Goal: Communication & Community: Answer question/provide support

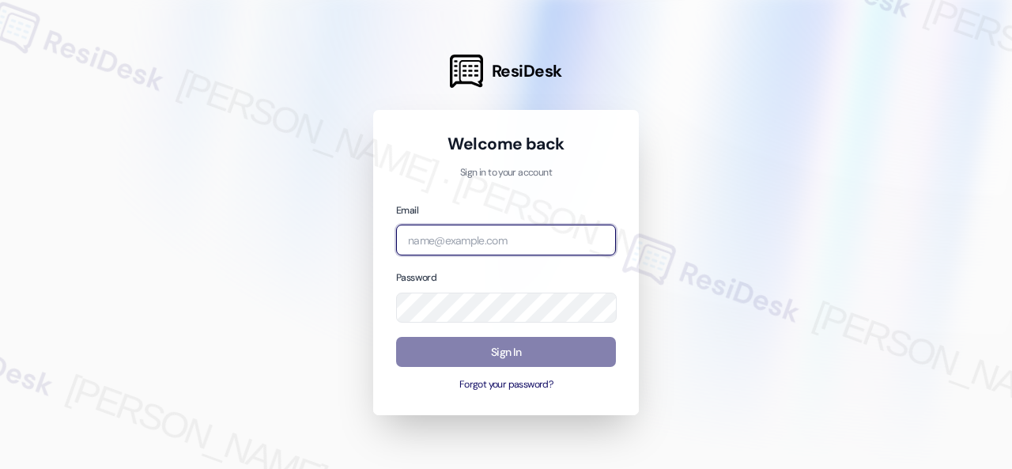
click at [475, 241] on input "email" at bounding box center [506, 240] width 220 height 31
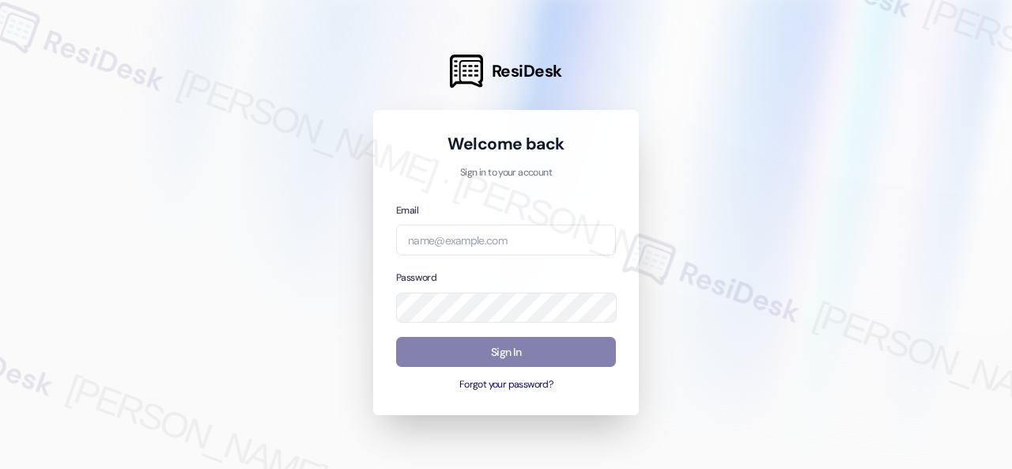
click at [745, 221] on div at bounding box center [506, 234] width 1012 height 469
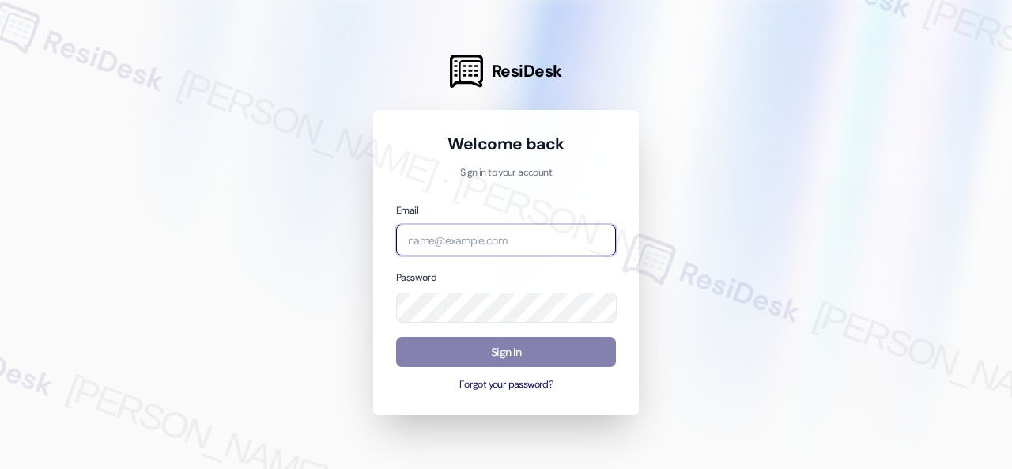
click at [453, 238] on input "email" at bounding box center [506, 240] width 220 height 31
paste input "automated-surveys-nolan-steve.flores@nolan.com"
type input "automated-surveys-nolan-steve.flores@nolan.com"
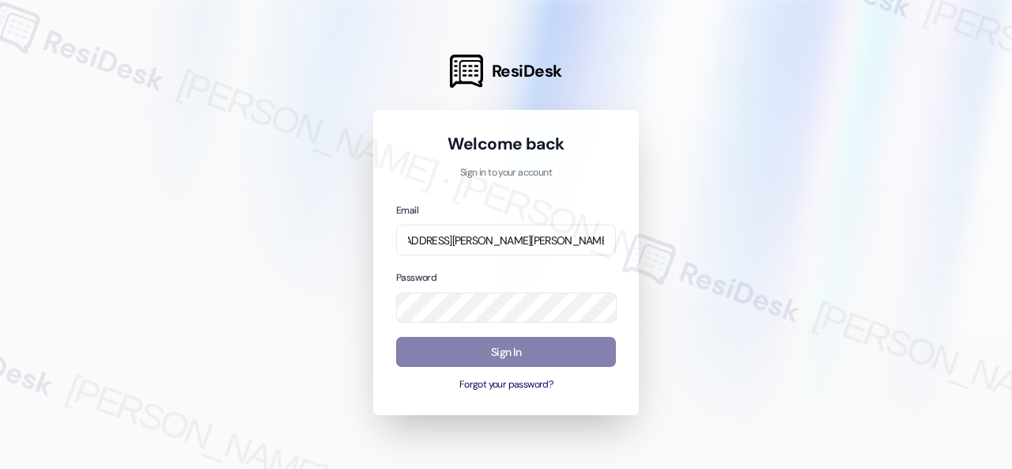
scroll to position [0, 0]
click at [725, 266] on div at bounding box center [506, 234] width 1012 height 469
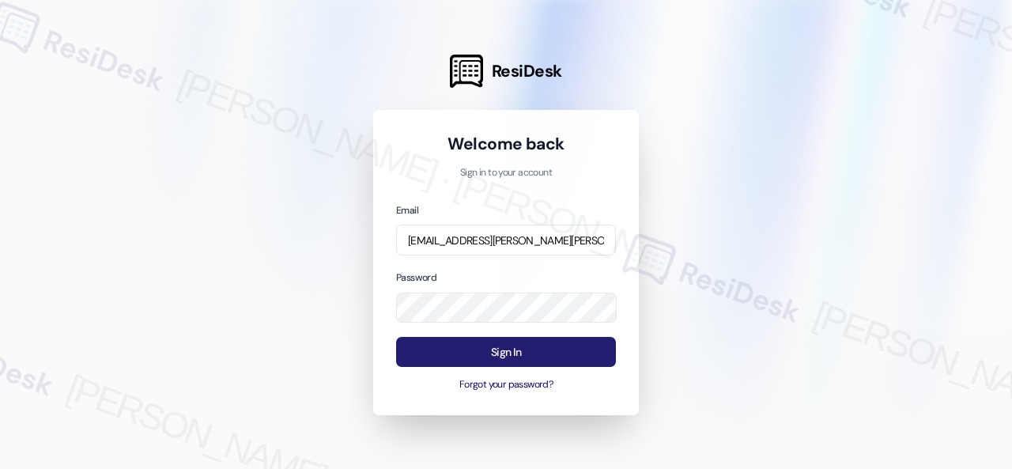
click at [482, 347] on button "Sign In" at bounding box center [506, 352] width 220 height 31
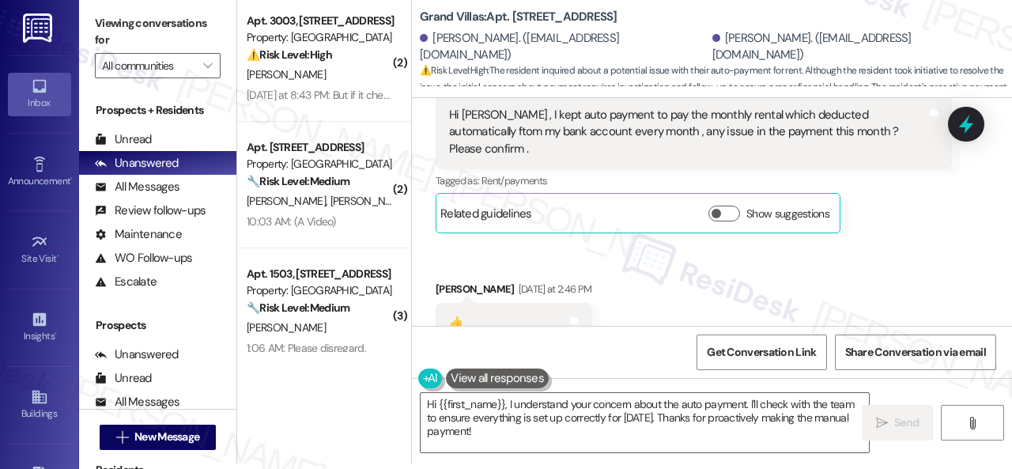
scroll to position [8041, 0]
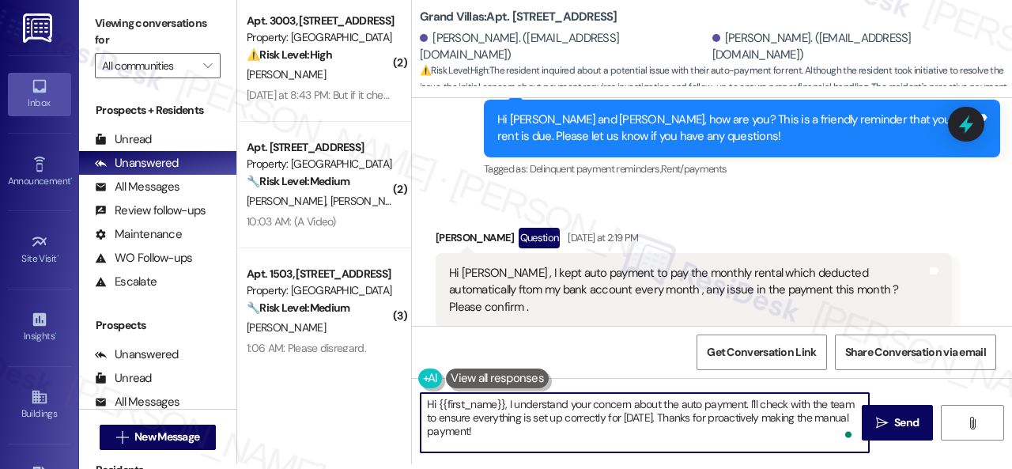
drag, startPoint x: 518, startPoint y: 433, endPoint x: 438, endPoint y: 401, distance: 86.2
click at [438, 401] on textarea "Hi {{first_name}}, I understand your concern about the auto payment. I'll check…" at bounding box center [645, 422] width 448 height 59
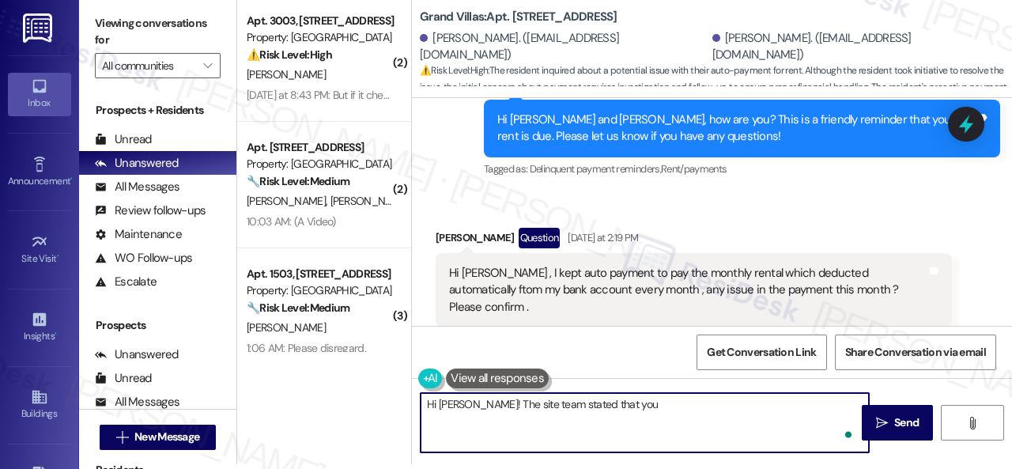
paste textarea "have a balance of $0 right now. ACH payments take 3-5 business days to process."
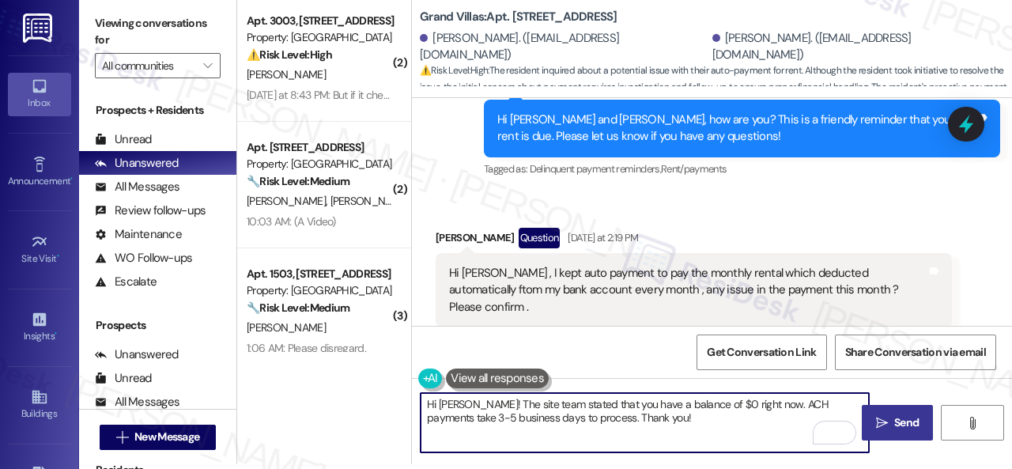
type textarea "Hi Samir! The site team stated that you have a balance of $0 right now. ACH pay…"
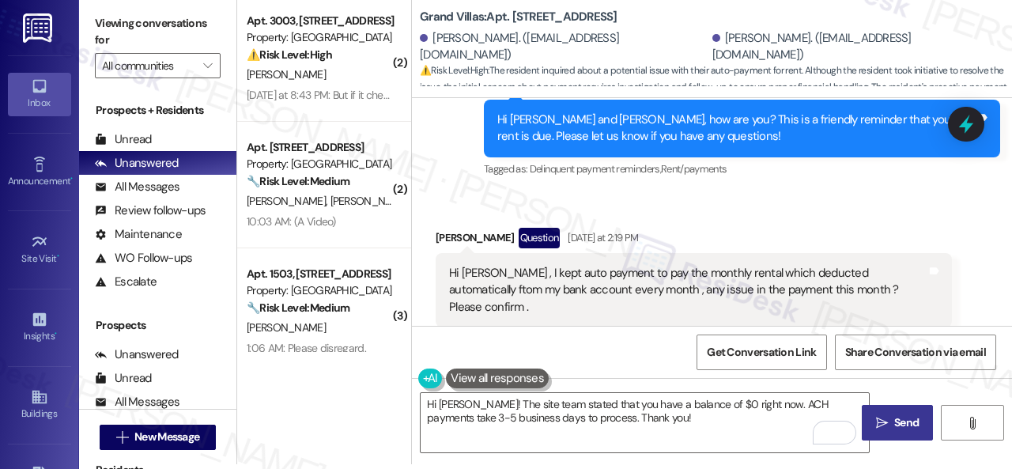
click at [891, 425] on span "Send" at bounding box center [906, 422] width 31 height 17
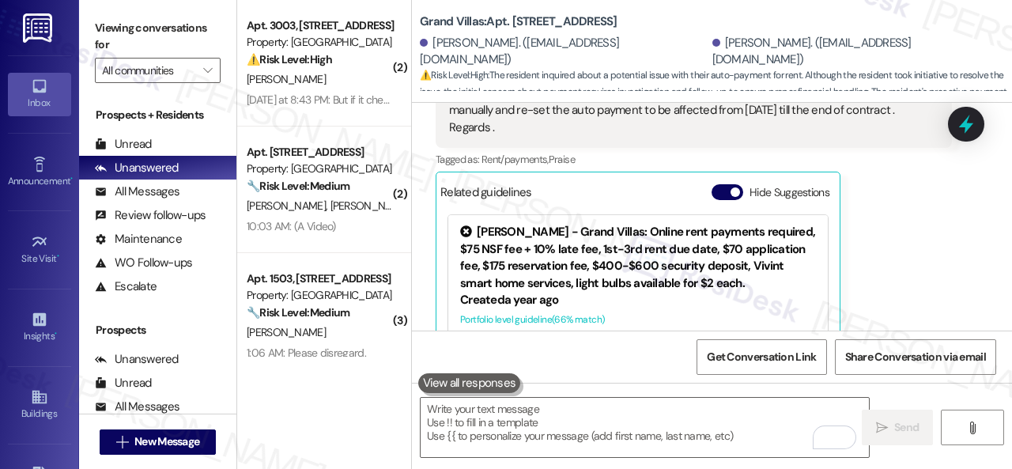
scroll to position [9118, 0]
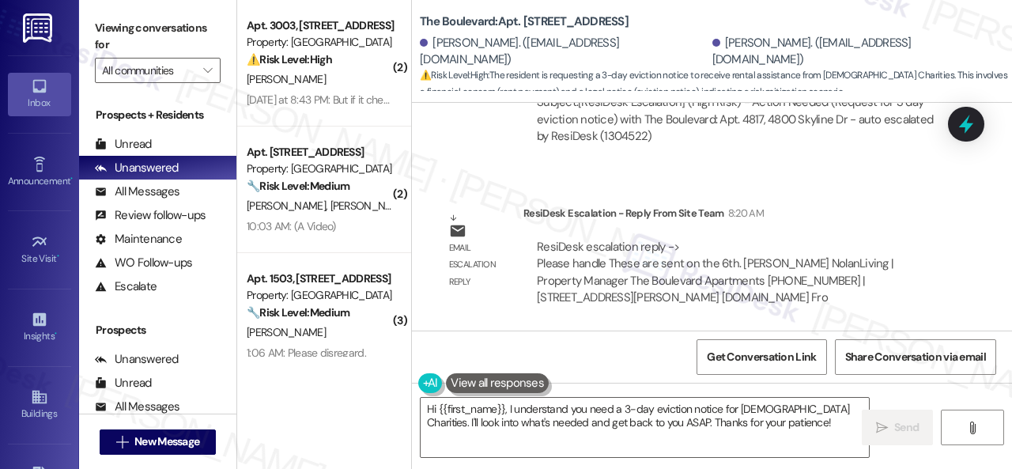
scroll to position [12161, 0]
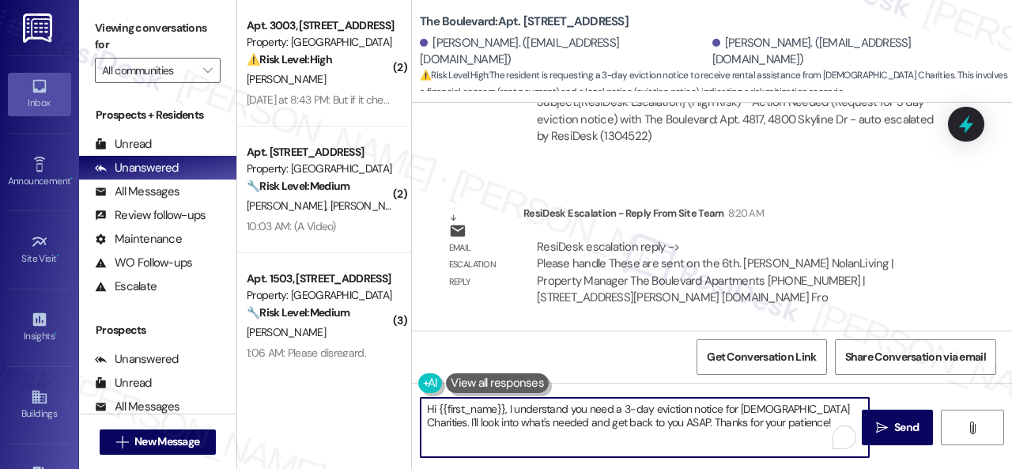
drag, startPoint x: 514, startPoint y: 412, endPoint x: 505, endPoint y: 404, distance: 11.8
click at [505, 404] on textarea "Hi {{first_name}}, I understand you need a 3-day eviction notice for Catholic C…" at bounding box center [645, 427] width 448 height 59
click at [627, 412] on textarea "Hi Garry! I understand you need a 3-day eviction notice for Catholic Charities.…" at bounding box center [645, 427] width 448 height 59
drag, startPoint x: 745, startPoint y: 407, endPoint x: 746, endPoint y: 421, distance: 14.3
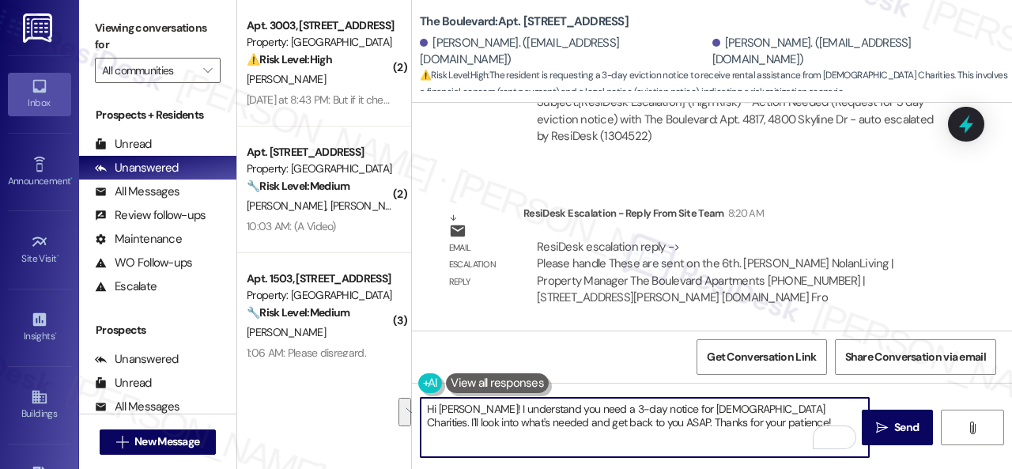
click at [746, 421] on textarea "Hi Garry! I understand you need a 3-day notice for Catholic Charities. I'll loo…" at bounding box center [645, 427] width 448 height 59
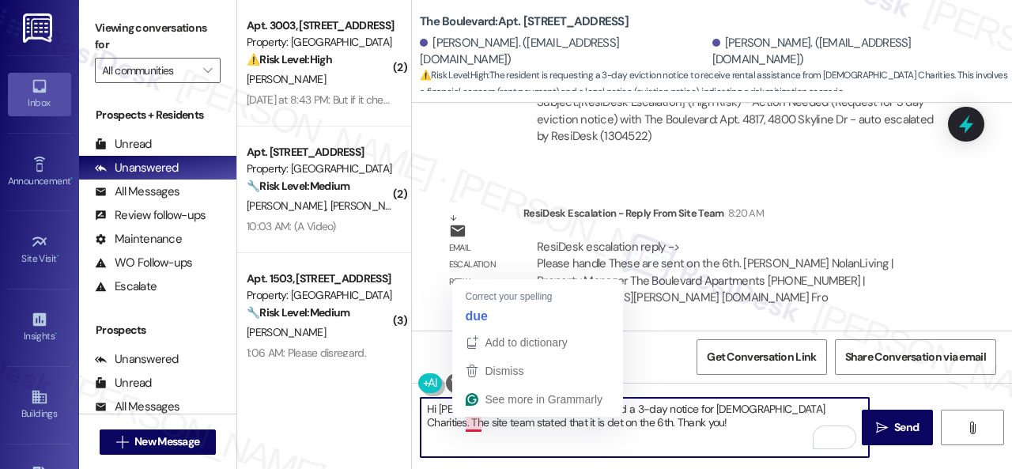
click at [466, 423] on textarea "Hi Garry! I understand you need a 3-day notice for Catholic Charities. The site…" at bounding box center [645, 427] width 448 height 59
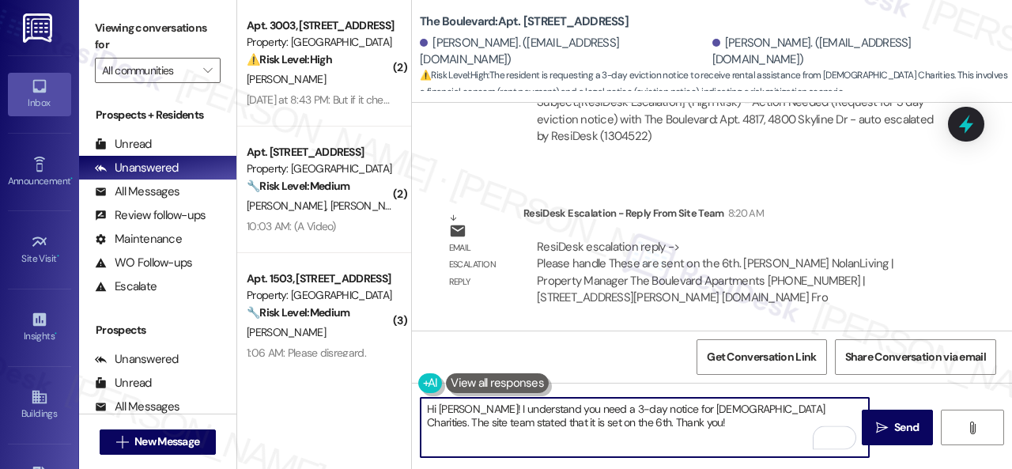
click at [610, 425] on textarea "Hi Garry! I understand you need a 3-day notice for Catholic Charities. The site…" at bounding box center [645, 427] width 448 height 59
type textarea "Hi Garry! I understand you need a 3-day notice for Catholic Charities. The site…"
click at [894, 429] on span "Send" at bounding box center [906, 427] width 25 height 17
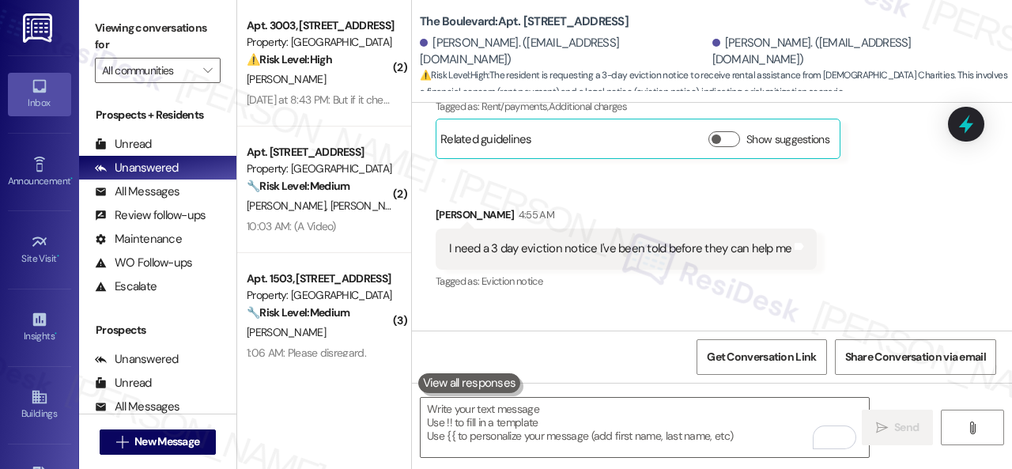
scroll to position [11568, 0]
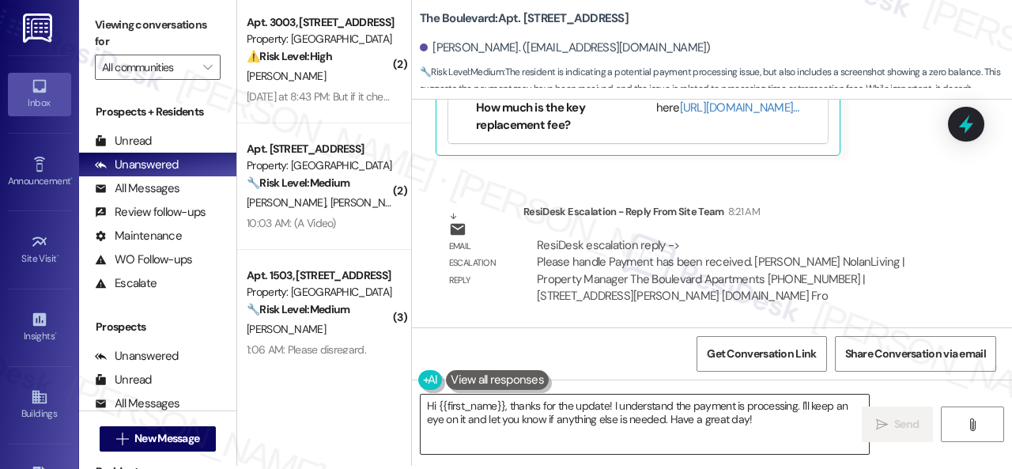
scroll to position [5, 0]
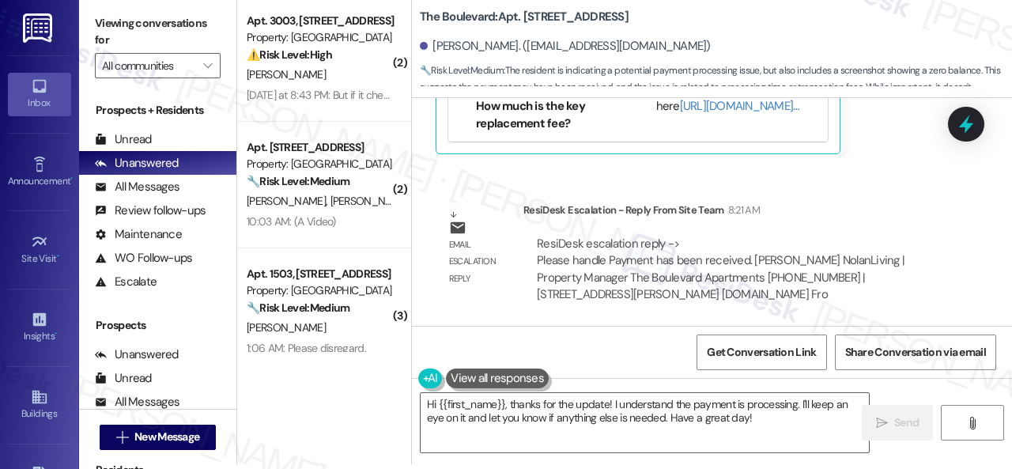
drag, startPoint x: 751, startPoint y: 418, endPoint x: 351, endPoint y: 410, distance: 400.1
click at [351, 410] on div "( 2 ) Apt. 3003, 6565 W Foxridge Dr Property: The Falls ⚠️ Risk Level: High The…" at bounding box center [624, 229] width 775 height 469
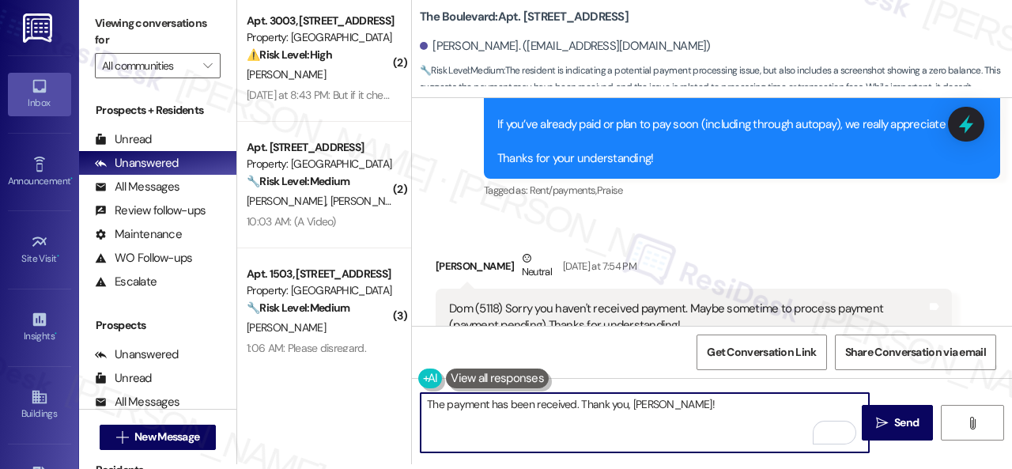
scroll to position [527, 0]
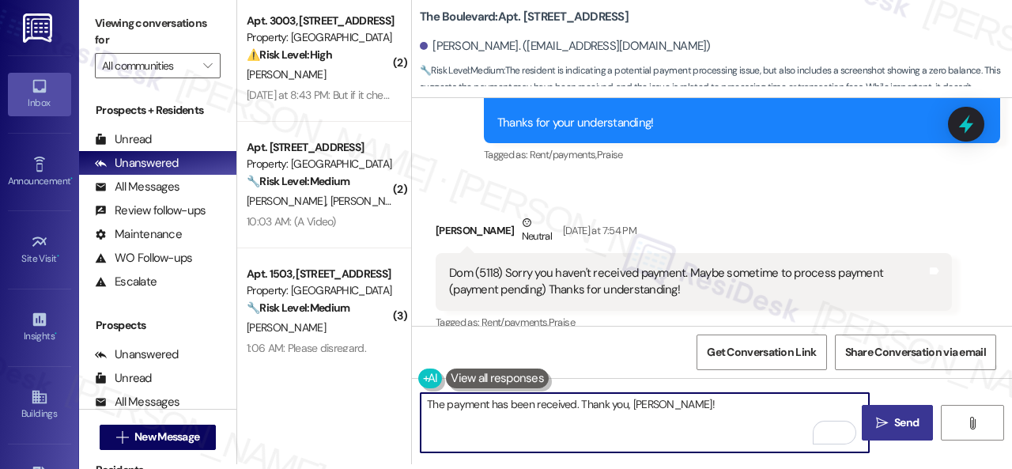
type textarea "The payment has been received. Thank you, Dom!"
click at [897, 414] on span "Send" at bounding box center [906, 422] width 25 height 17
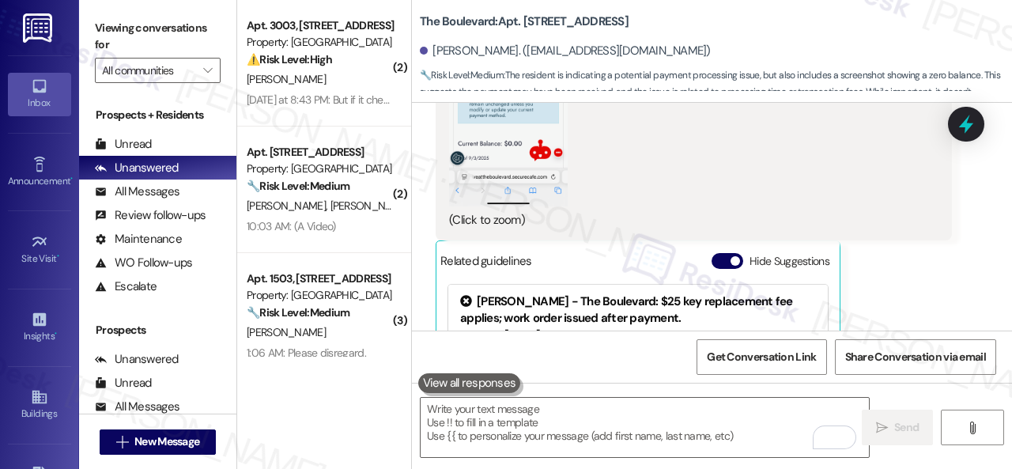
scroll to position [1788, 0]
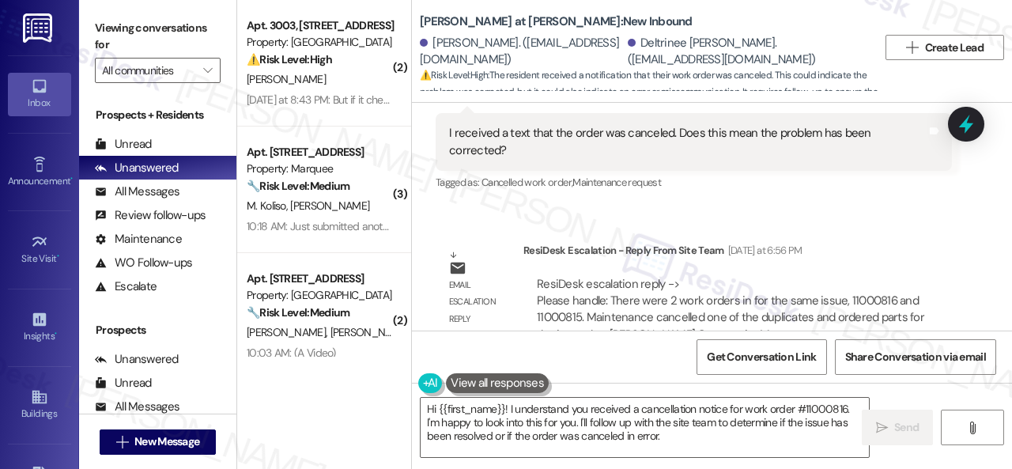
scroll to position [5008, 0]
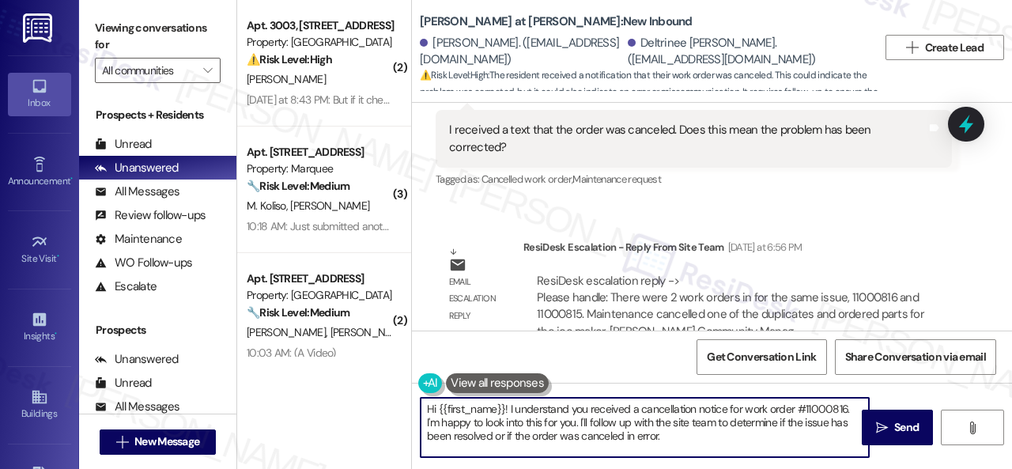
drag, startPoint x: 664, startPoint y: 439, endPoint x: 353, endPoint y: 421, distance: 312.0
click at [379, 398] on div "( 2 ) Apt. 3003, 6565 W Foxridge Dr Property: The Falls ⚠️ Risk Level: High The…" at bounding box center [624, 234] width 775 height 469
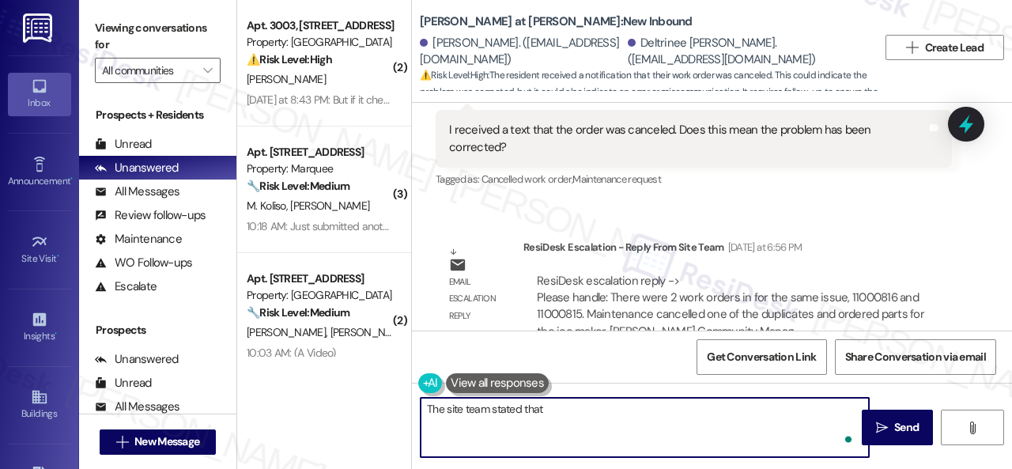
paste textarea "here were 2 work orders in for the same issue, 11000816 and 11000815. Maintenan…"
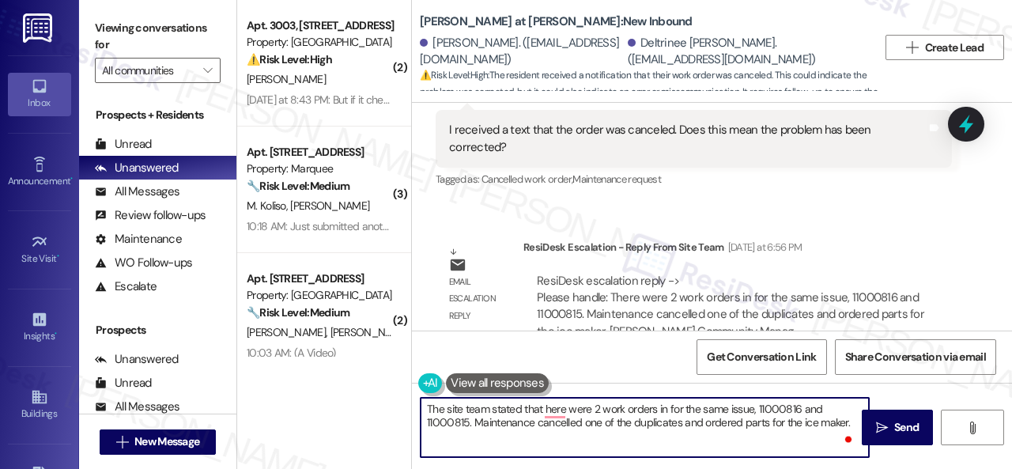
click at [542, 406] on textarea "The site team stated that here were 2 work orders in for the same issue, 110008…" at bounding box center [645, 427] width 448 height 59
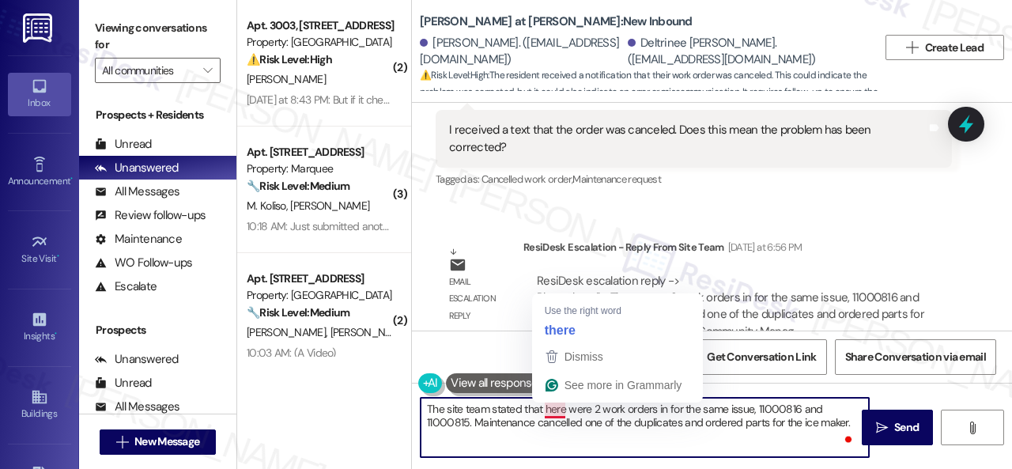
click at [547, 406] on textarea "The site team stated that here were 2 work orders in for the same issue, 110008…" at bounding box center [645, 427] width 448 height 59
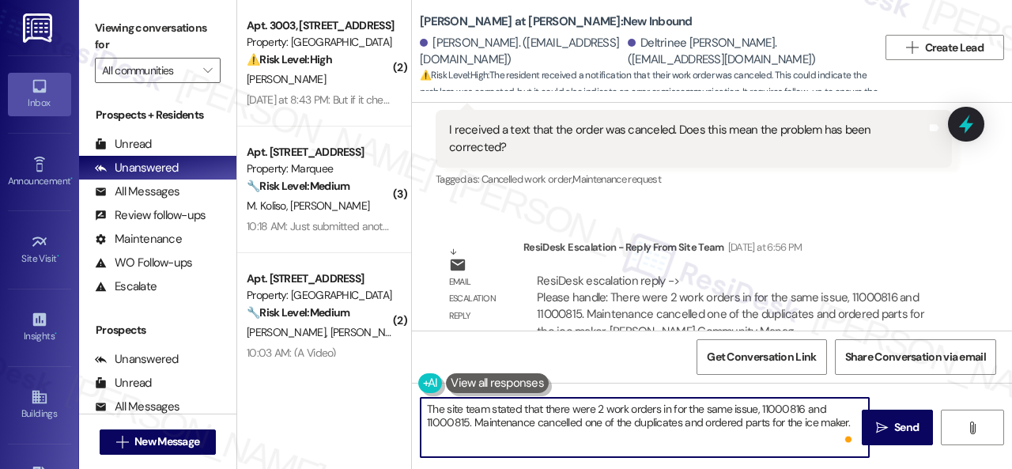
click at [848, 425] on textarea "The site team stated that there were 2 work orders in for the same issue, 11000…" at bounding box center [645, 427] width 448 height 59
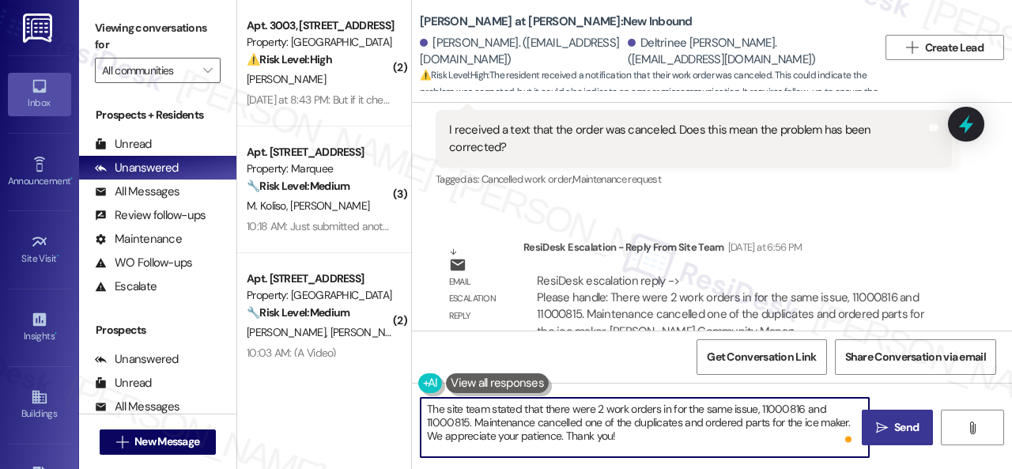
type textarea "The site team stated that there were 2 work orders in for the same issue, 11000…"
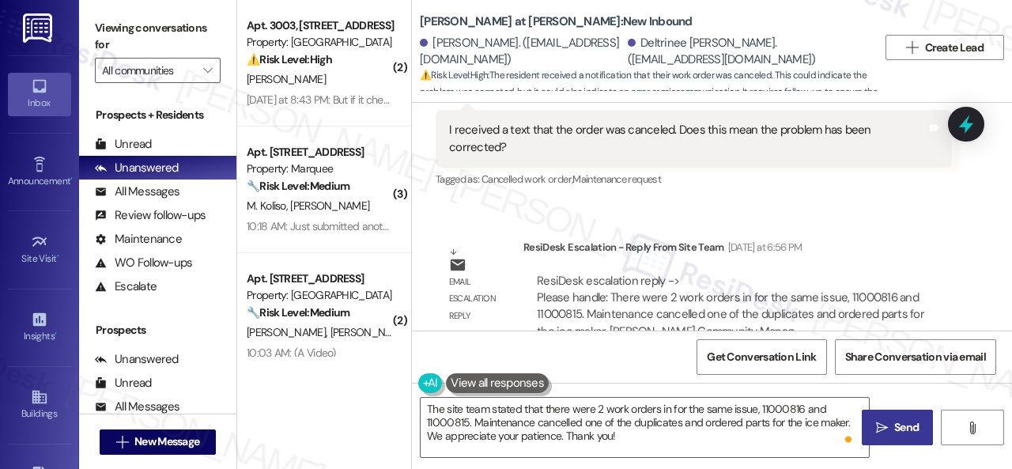
click at [900, 419] on span "Send" at bounding box center [906, 427] width 25 height 17
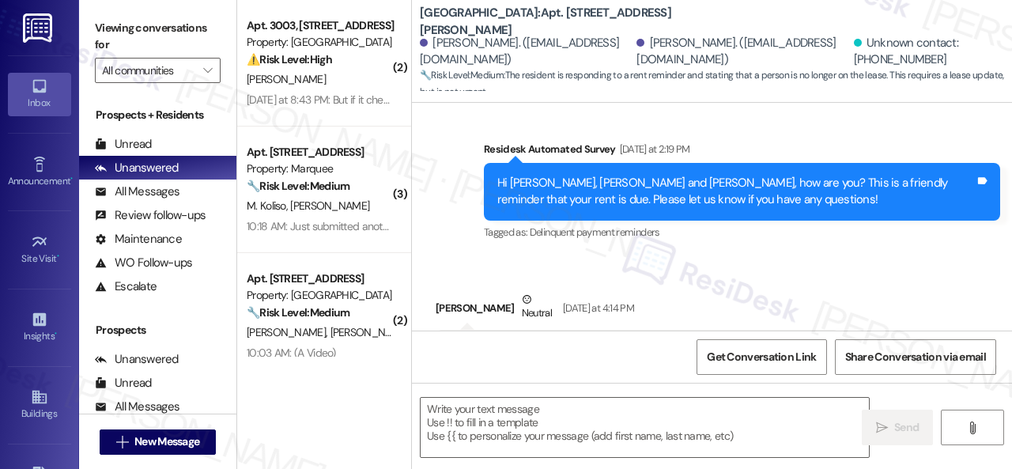
type textarea "Fetching suggested responses. Please feel free to read through the conversation…"
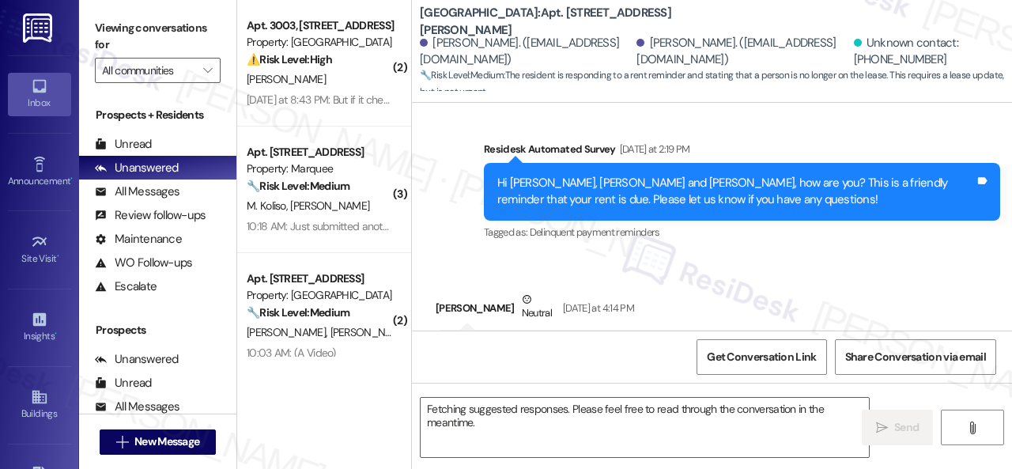
scroll to position [583, 0]
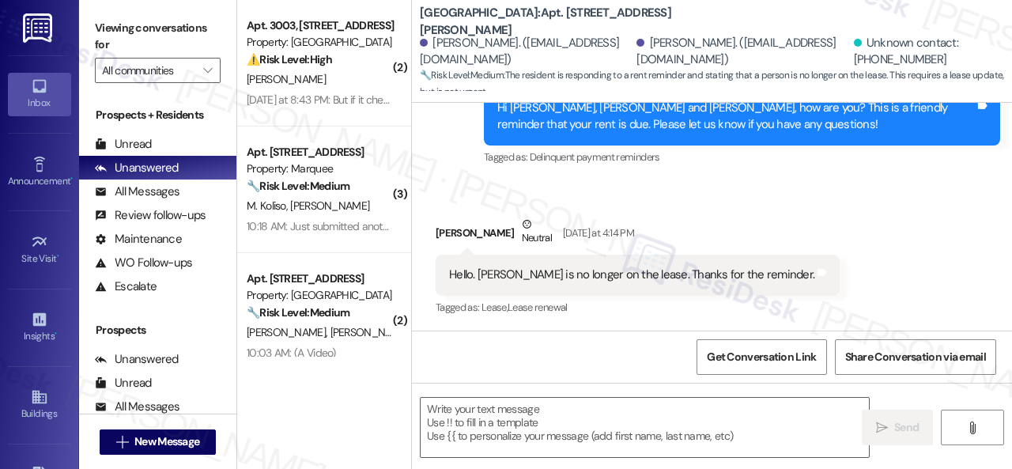
click at [829, 216] on div "Received via SMS [PERSON_NAME] Neutral [DATE] at 4:14 PM Hello. [PERSON_NAME] i…" at bounding box center [712, 255] width 600 height 150
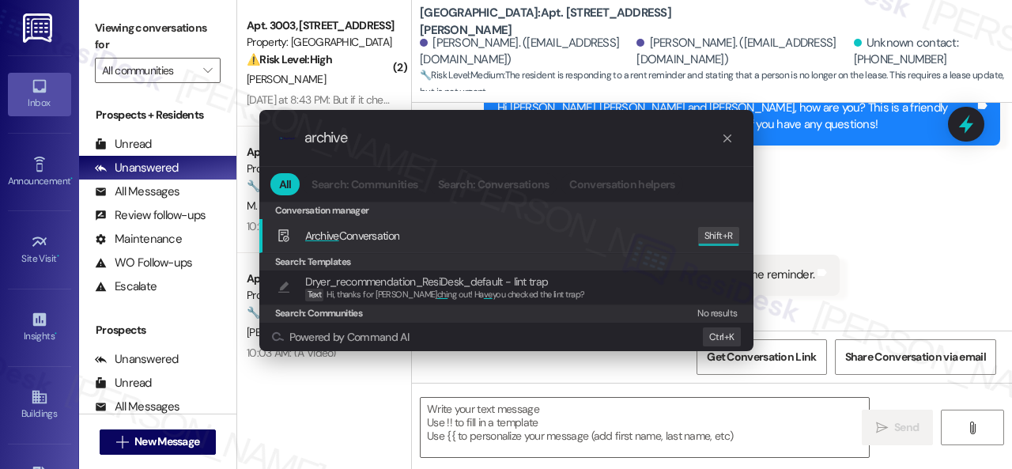
type input "archive"
click at [351, 238] on span "Archive Conversation" at bounding box center [352, 235] width 95 height 14
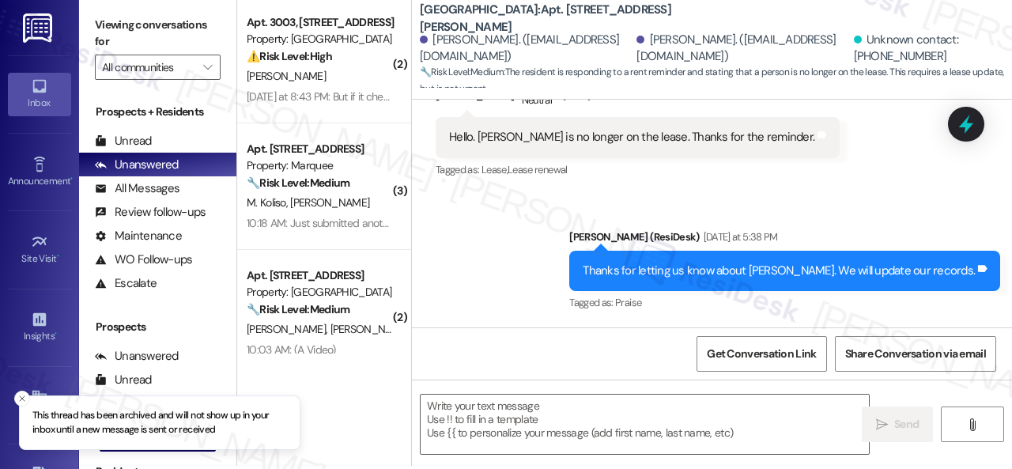
scroll to position [5, 0]
